Goal: Transaction & Acquisition: Purchase product/service

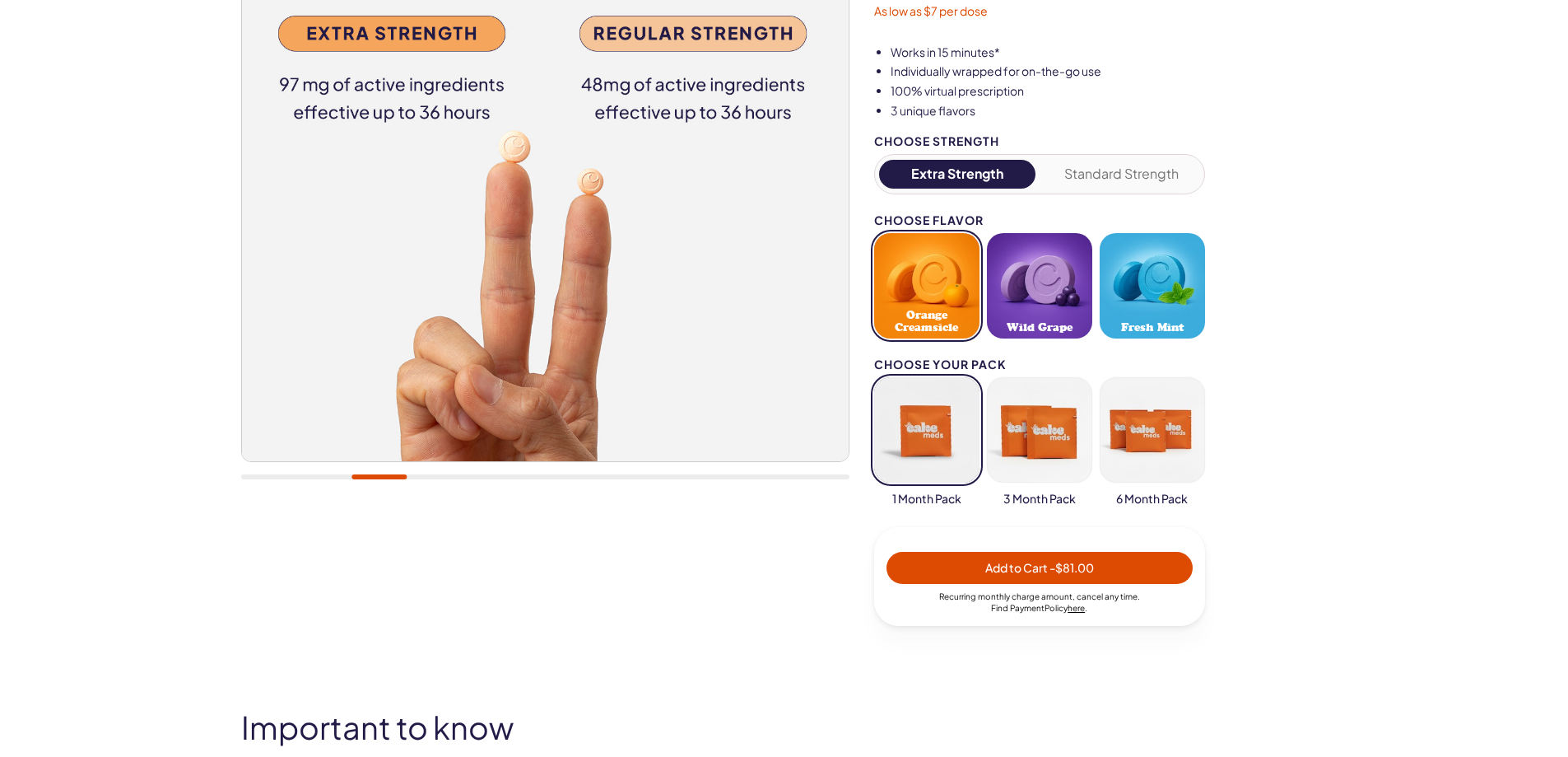
scroll to position [274, 0]
click at [1043, 308] on button "Wild Grape" at bounding box center [1040, 285] width 106 height 106
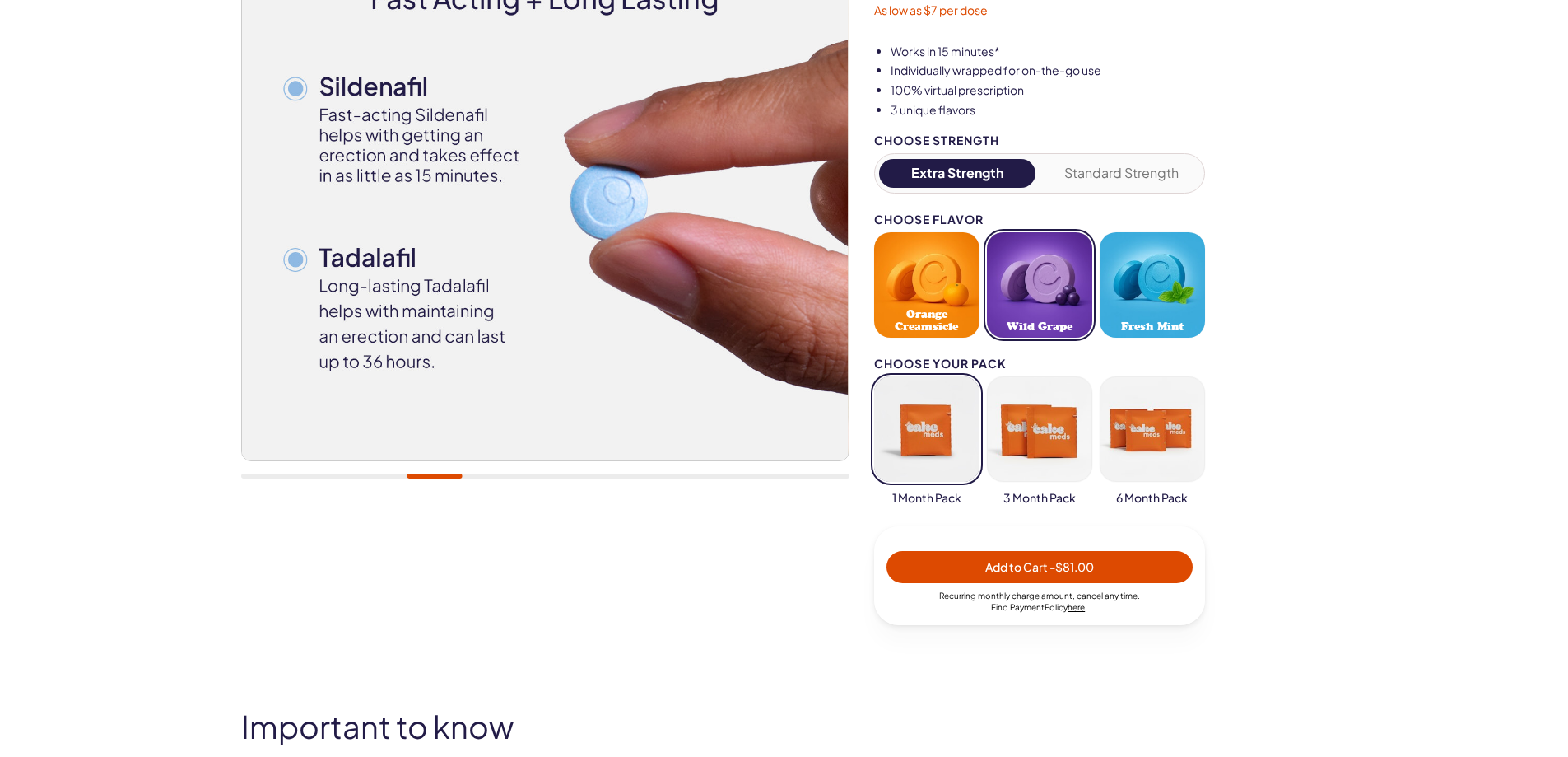
click at [943, 300] on button "Orange Creamsicle" at bounding box center [927, 285] width 106 height 106
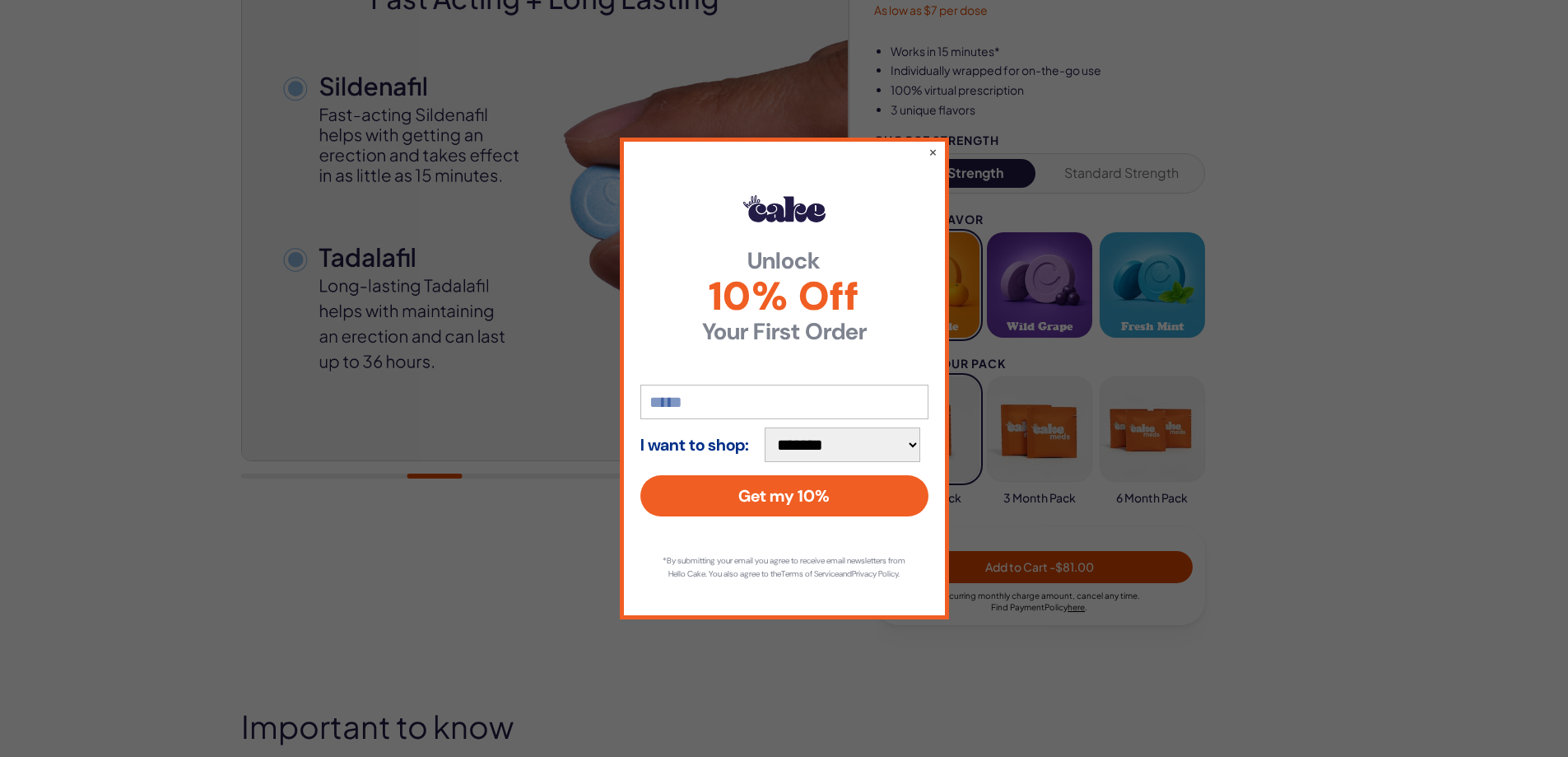
click at [1039, 308] on div "**********" at bounding box center [784, 378] width 1568 height 757
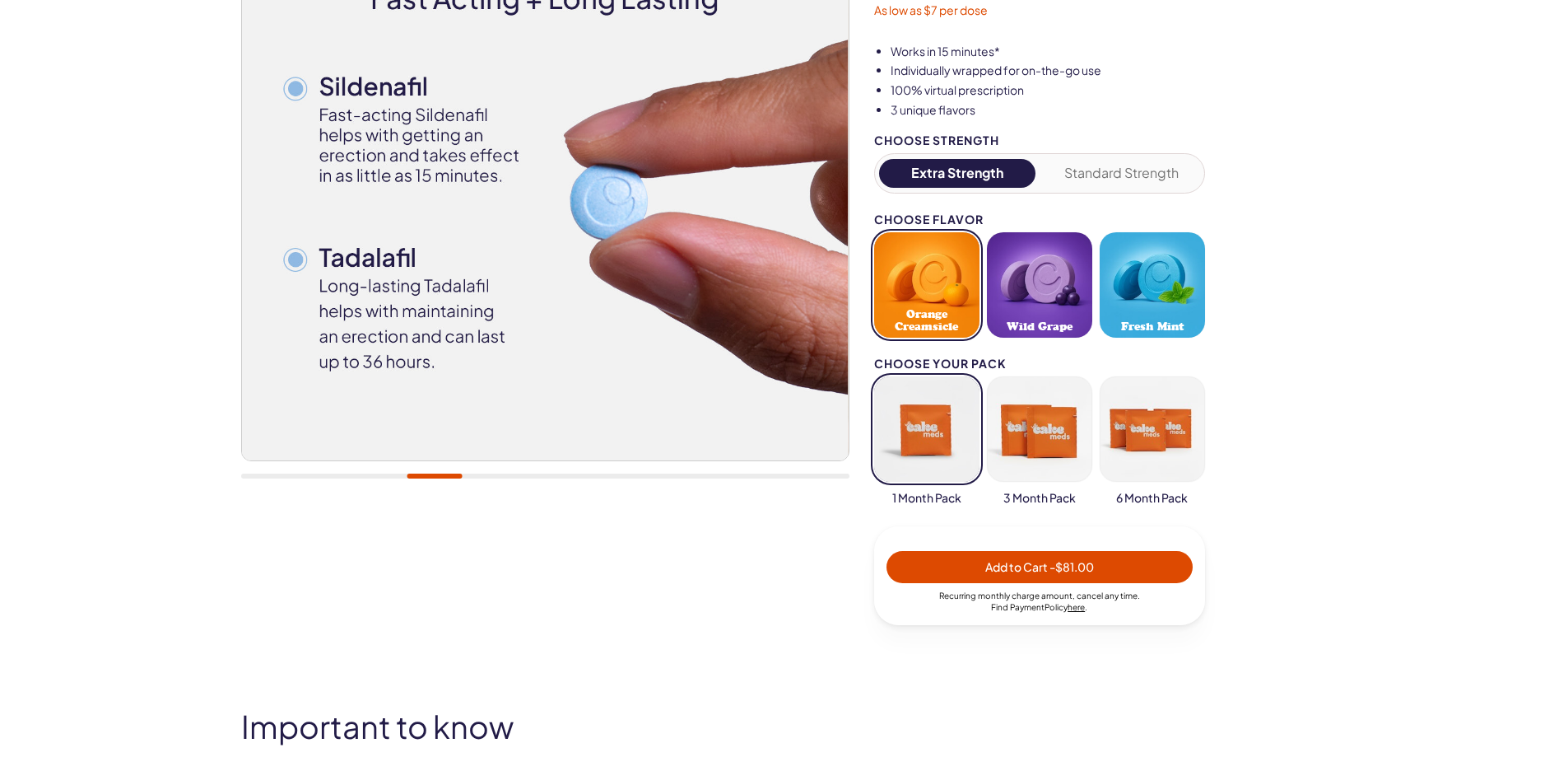
click at [930, 294] on button "Orange Creamsicle" at bounding box center [927, 285] width 106 height 106
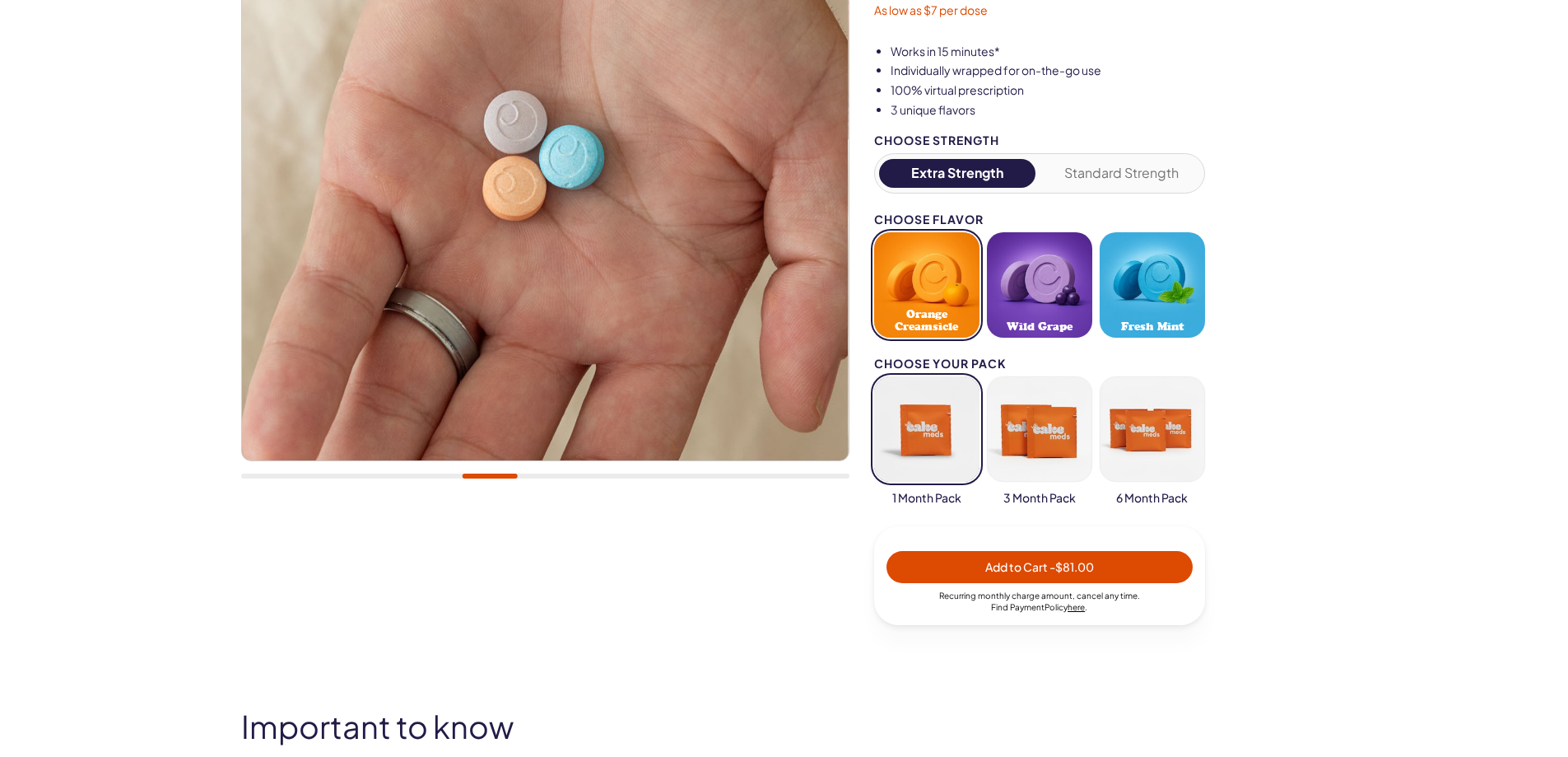
click at [1054, 295] on button "Wild Grape" at bounding box center [1040, 285] width 106 height 106
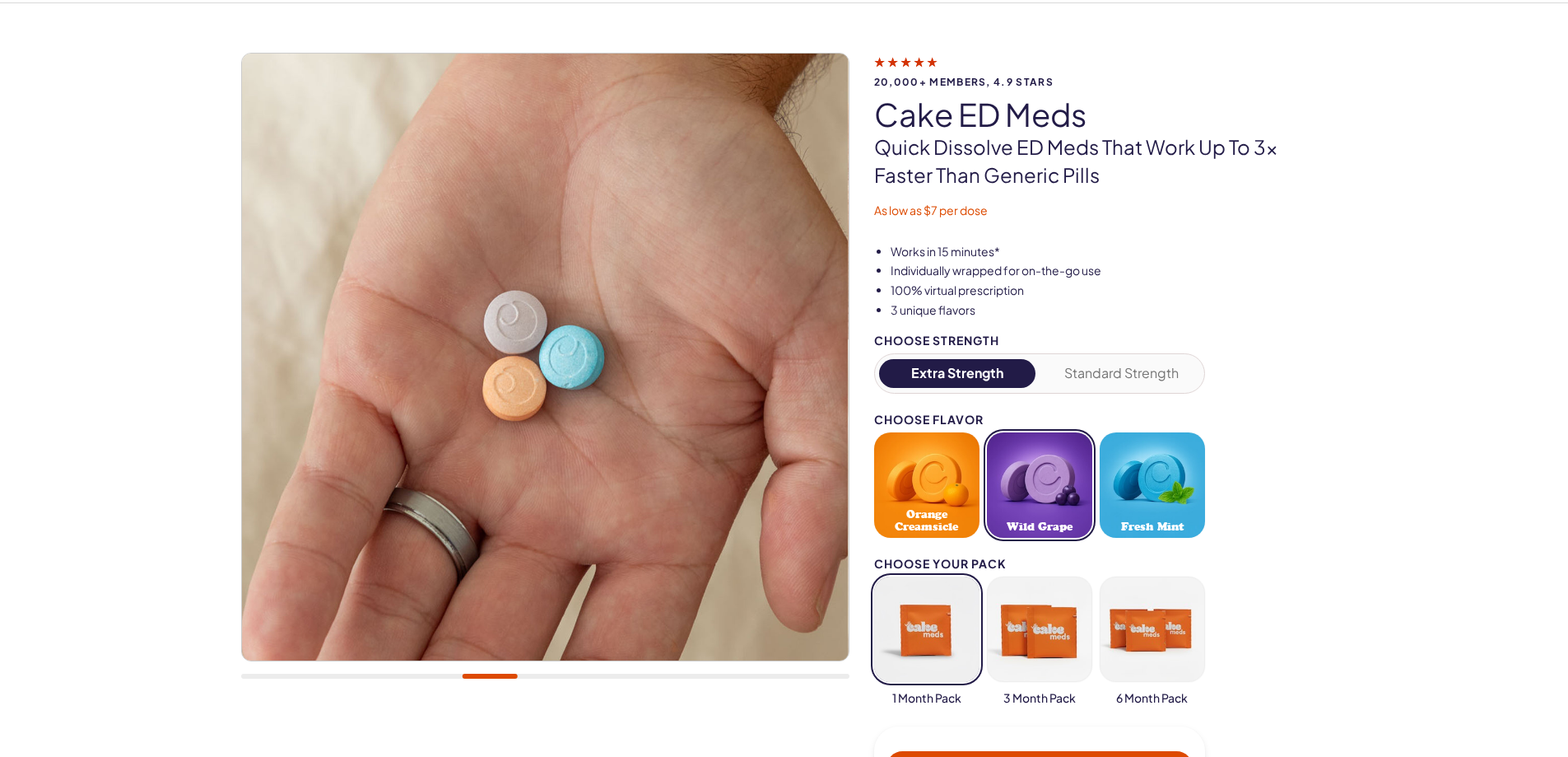
scroll to position [0, 0]
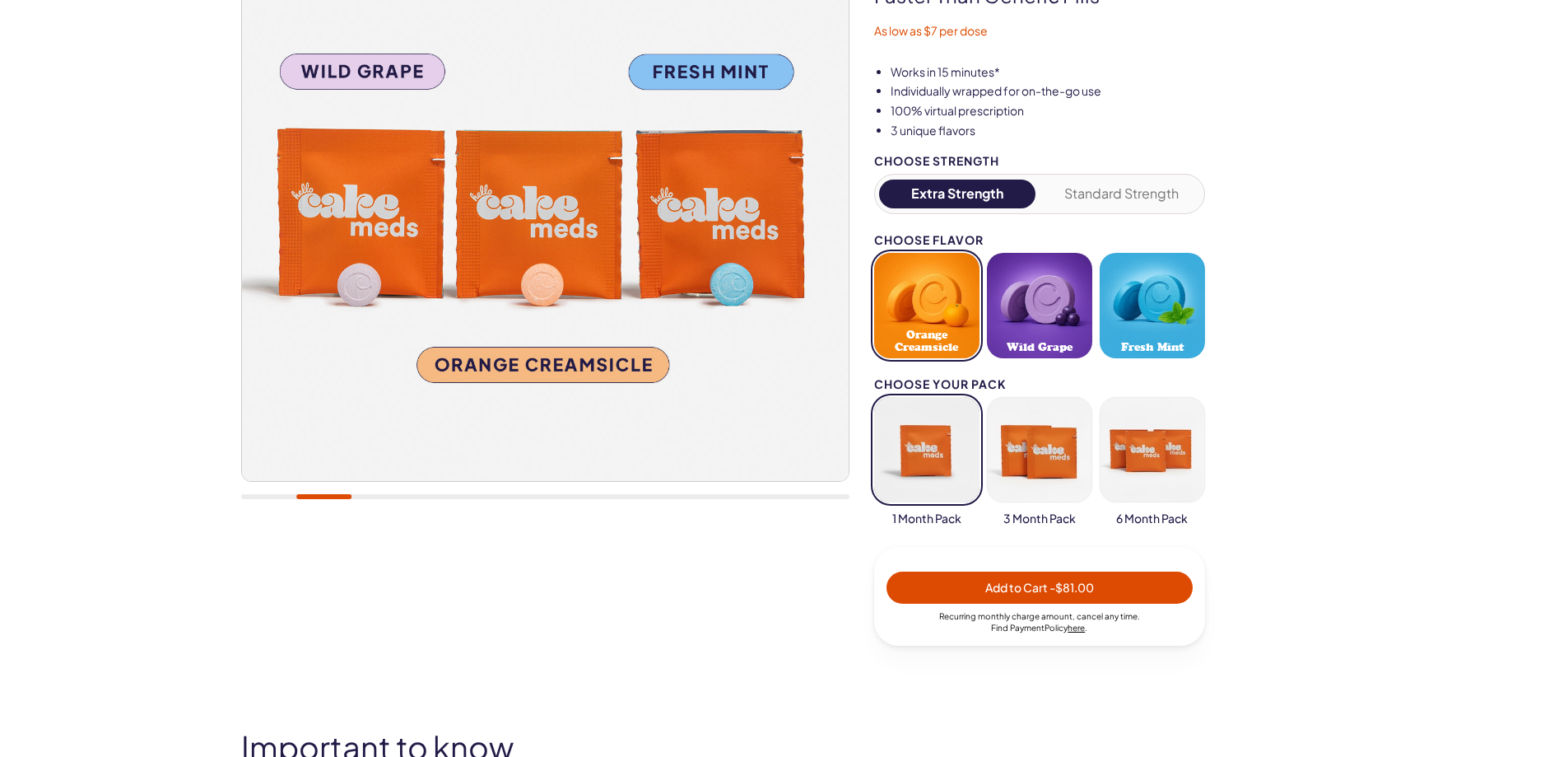
scroll to position [137, 0]
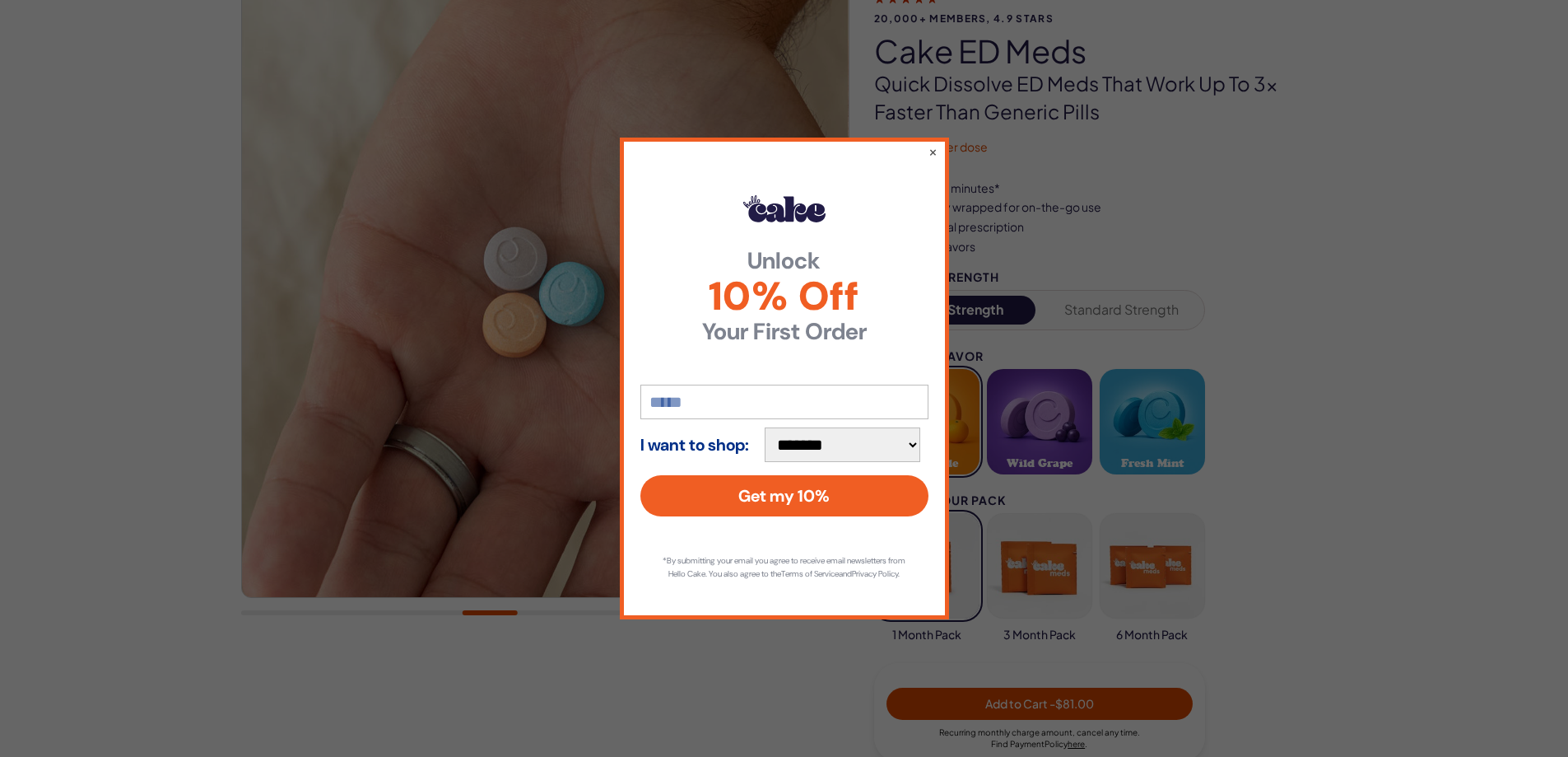
click at [686, 394] on input "email" at bounding box center [784, 402] width 288 height 34
